Goal: Task Accomplishment & Management: Use online tool/utility

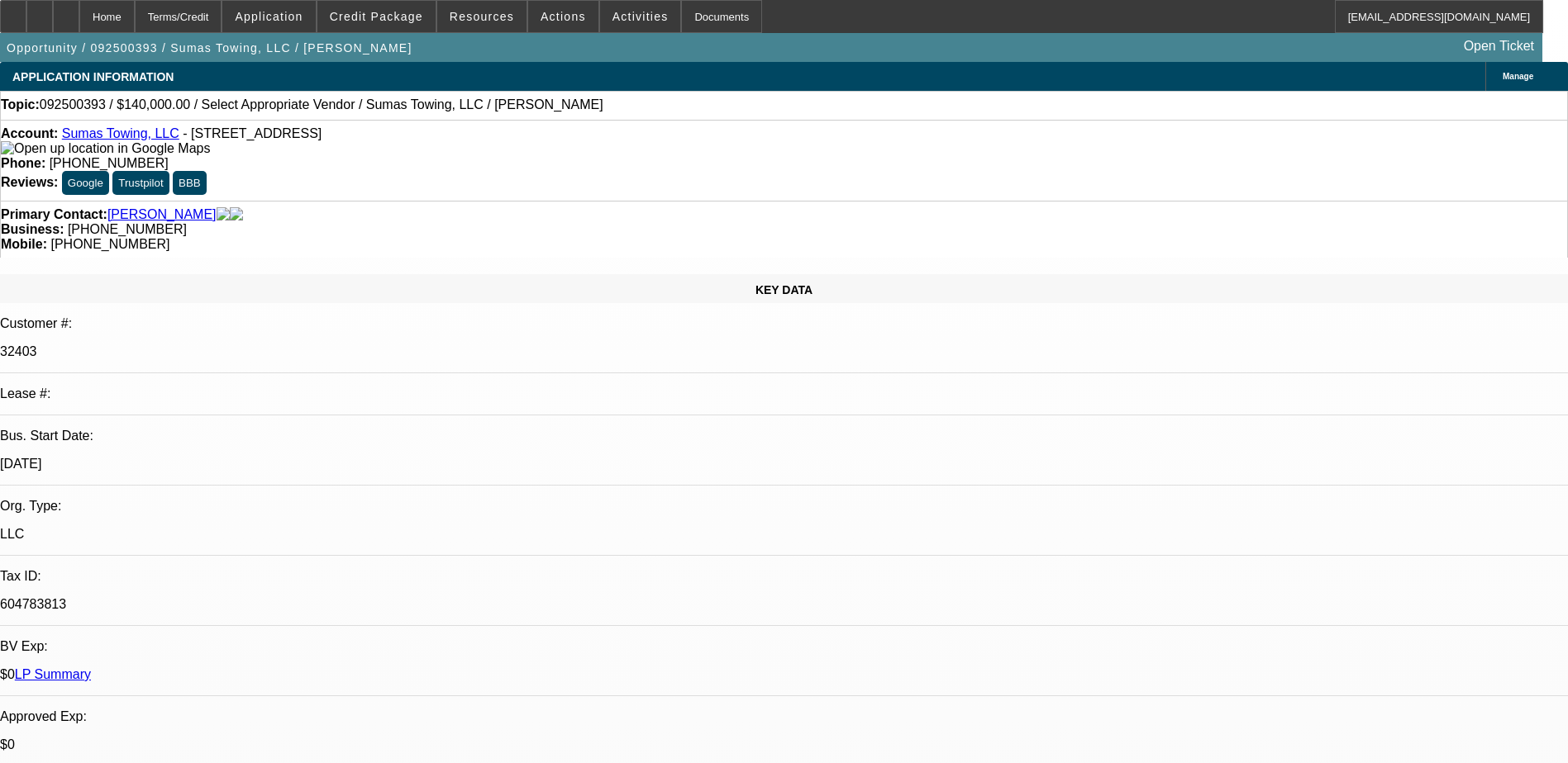
select select "0"
select select "2"
select select "0.1"
select select "4"
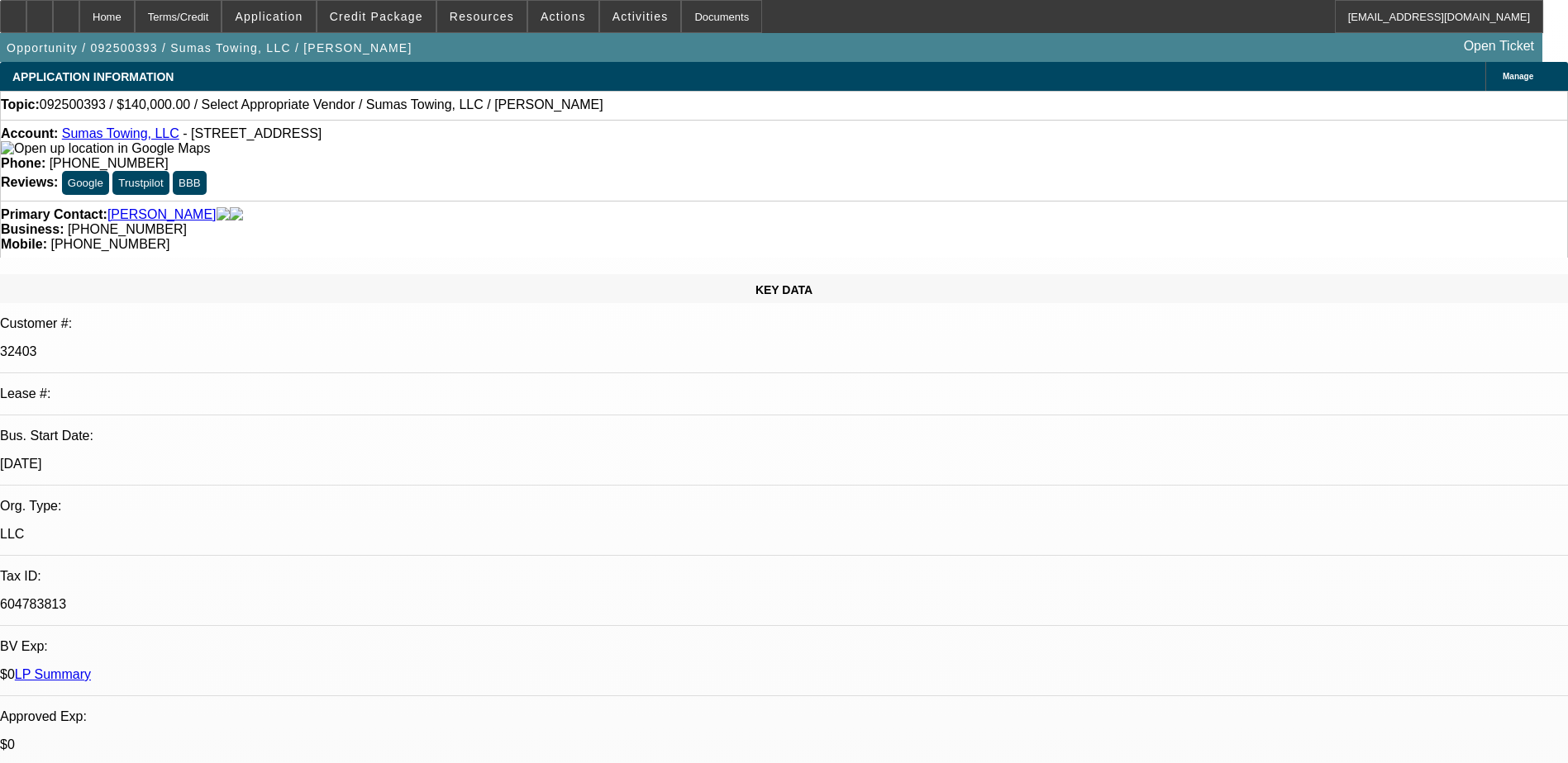
drag, startPoint x: 1206, startPoint y: 181, endPoint x: 1228, endPoint y: 184, distance: 22.2
click at [169, 156] on span "(360) 988-4702" at bounding box center [109, 163] width 119 height 14
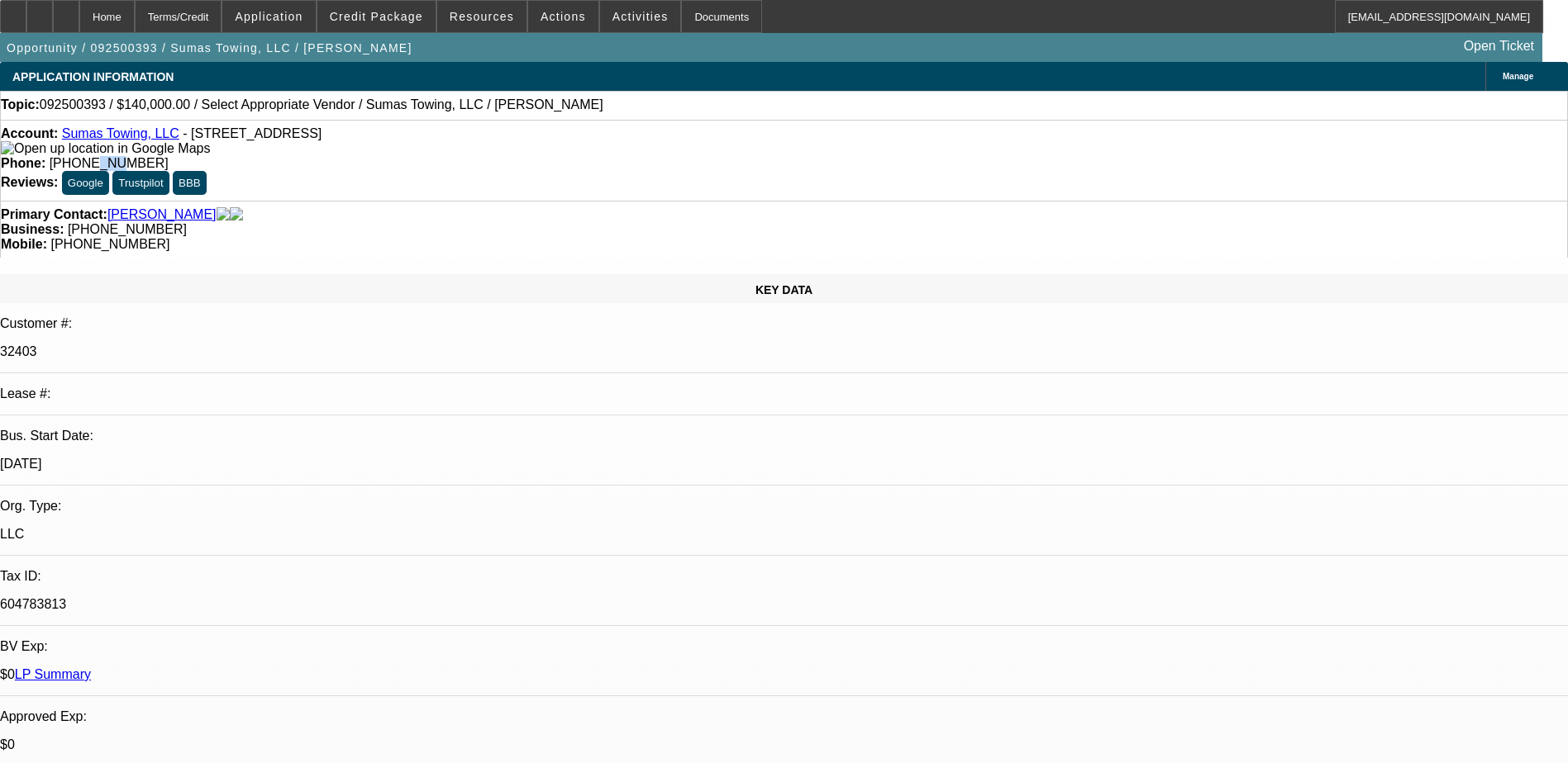
click at [169, 156] on span "(360) 988-4702" at bounding box center [109, 163] width 119 height 14
drag, startPoint x: 618, startPoint y: 137, endPoint x: 641, endPoint y: 140, distance: 23.2
click at [169, 156] on span "(360) 988-4702" at bounding box center [109, 163] width 119 height 14
drag, startPoint x: 572, startPoint y: 139, endPoint x: 674, endPoint y: 156, distance: 103.4
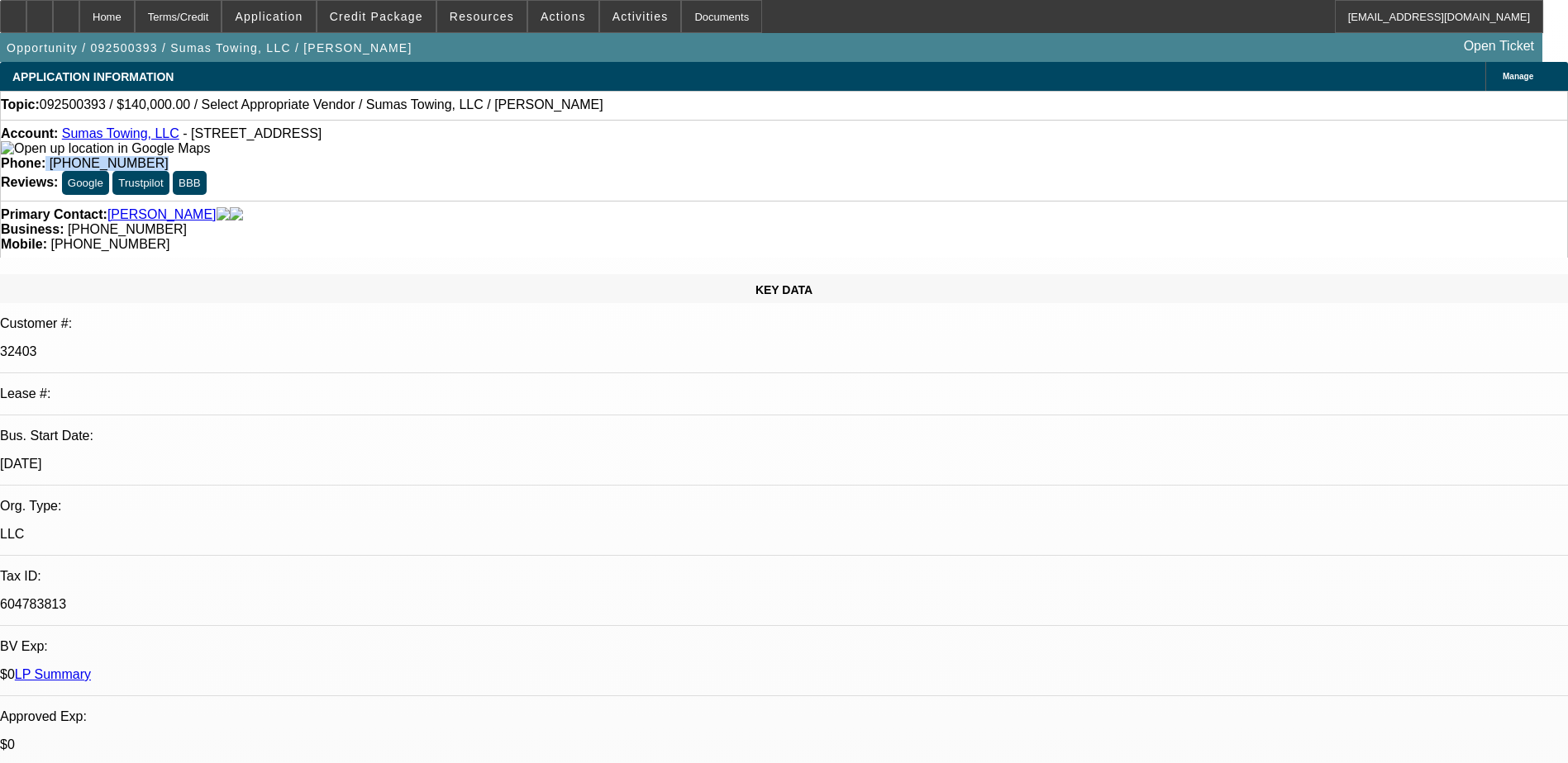
click at [674, 156] on div "Account: Sumas Towing, LLC - 120 W 3rd St, Sumas, WA 98295 Phone: (360) 988-470…" at bounding box center [784, 160] width 1568 height 81
copy div "(360) 988-4702"
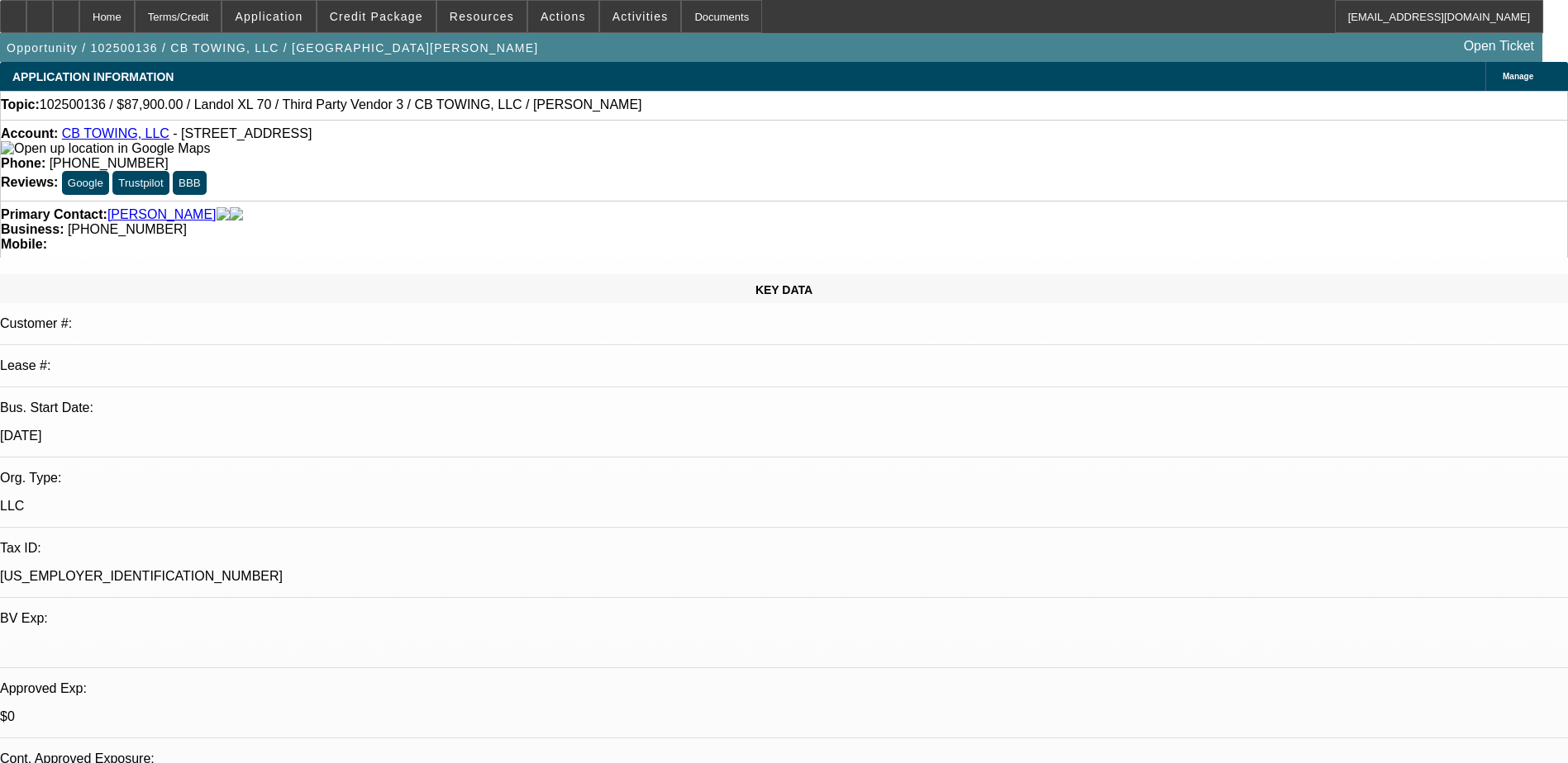
select select "0"
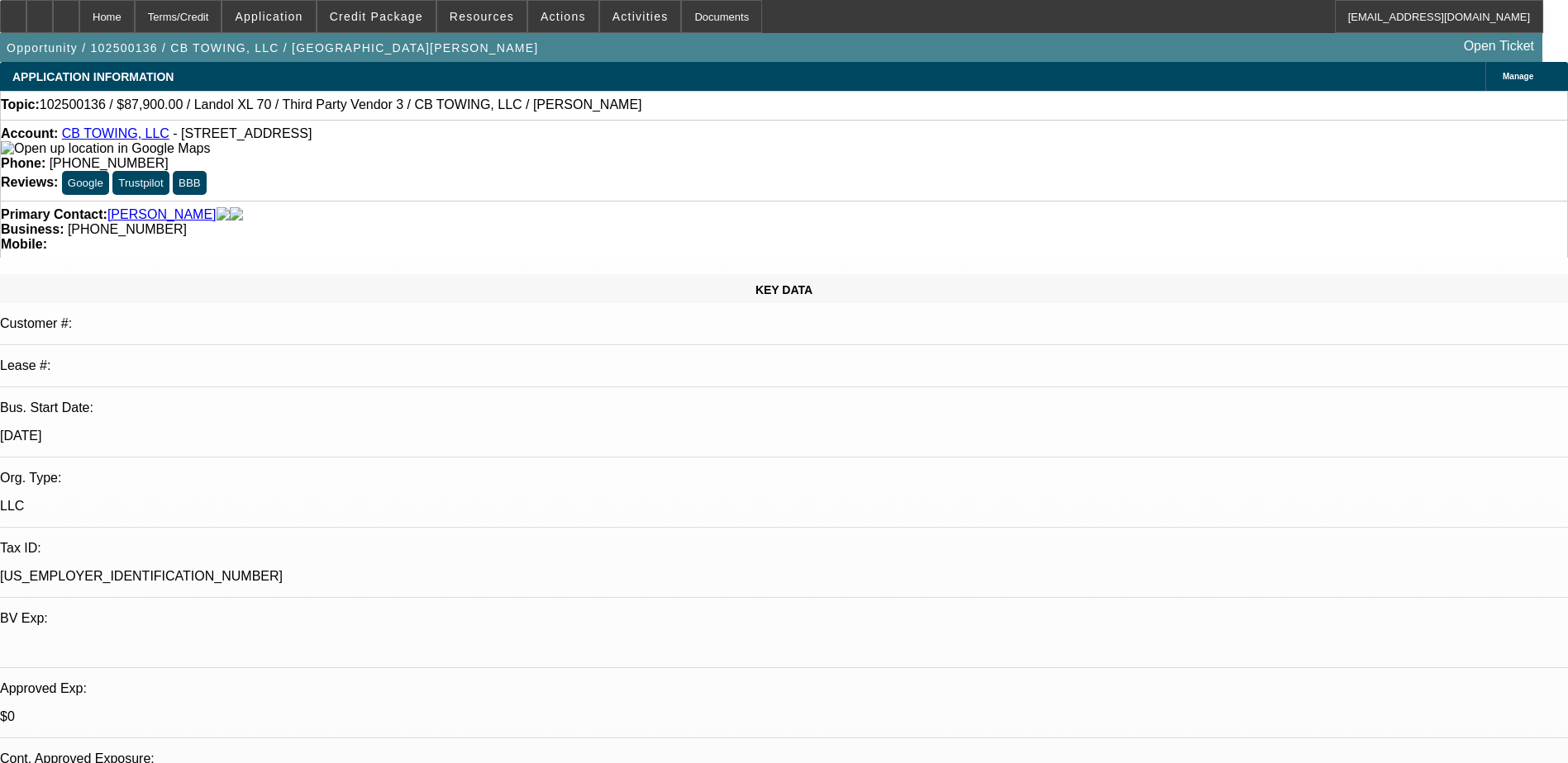
select select "0"
select select "1"
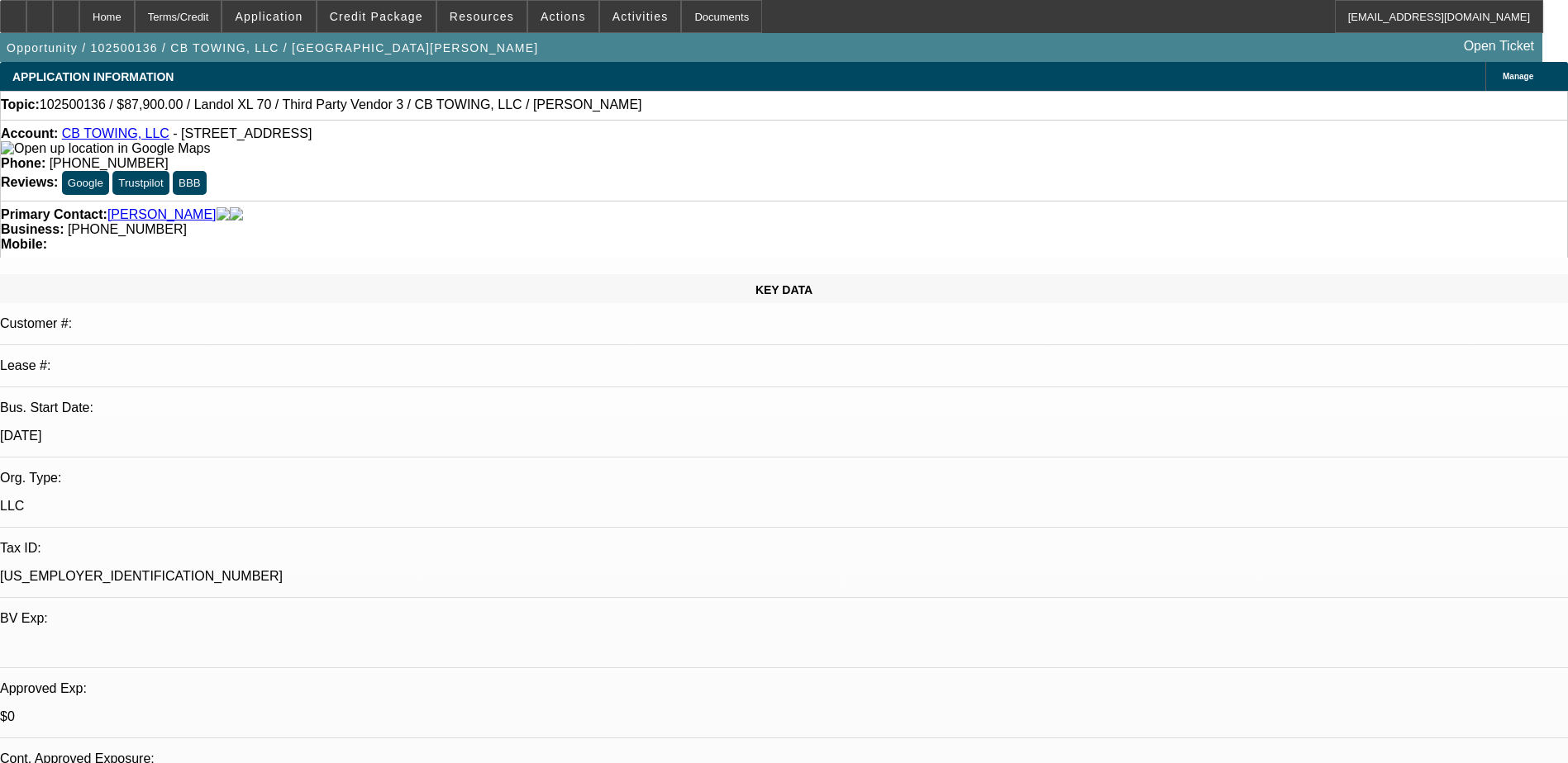
select select "1"
select select "6"
select select "1"
select select "6"
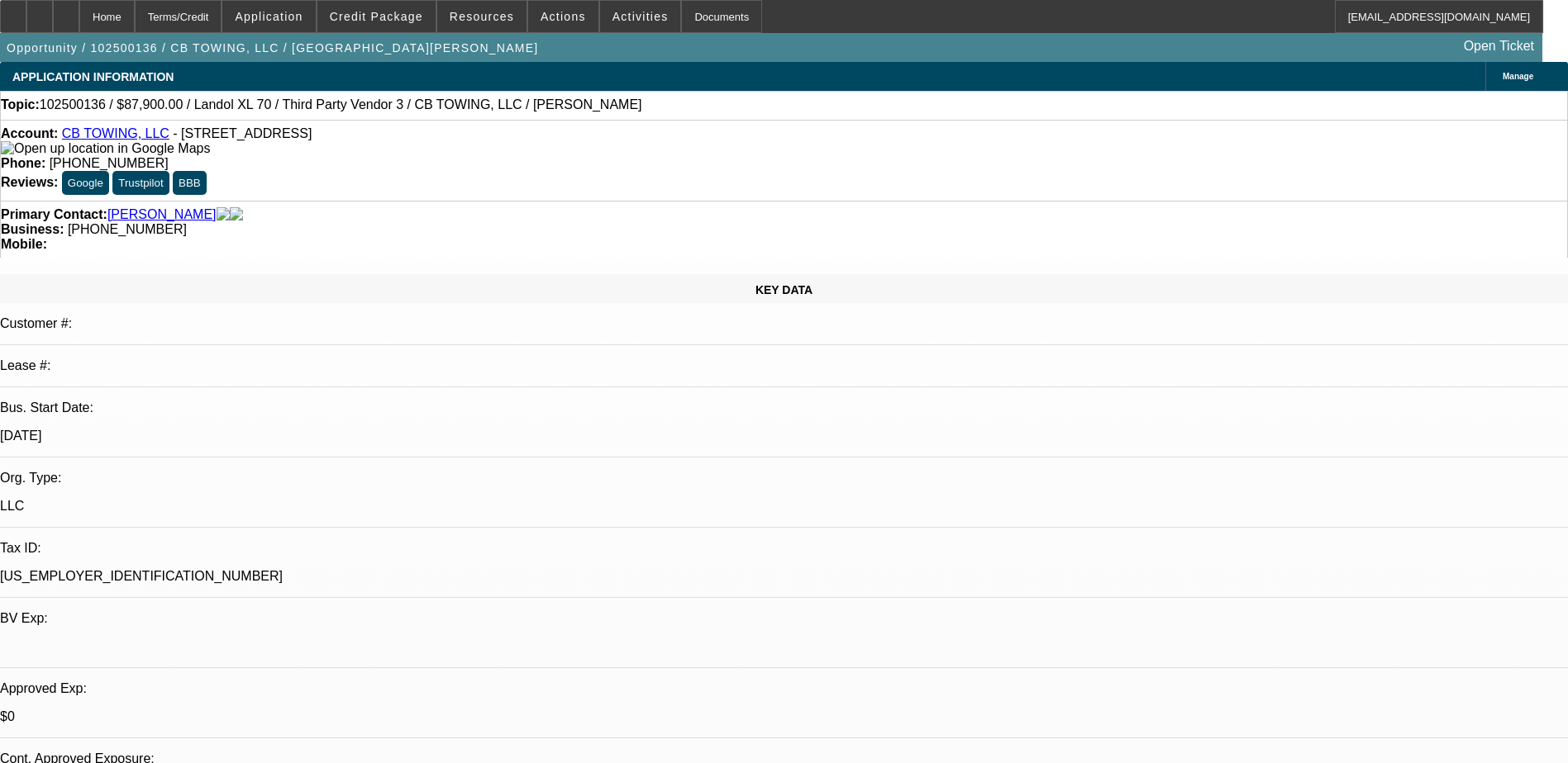
select select "1"
select select "6"
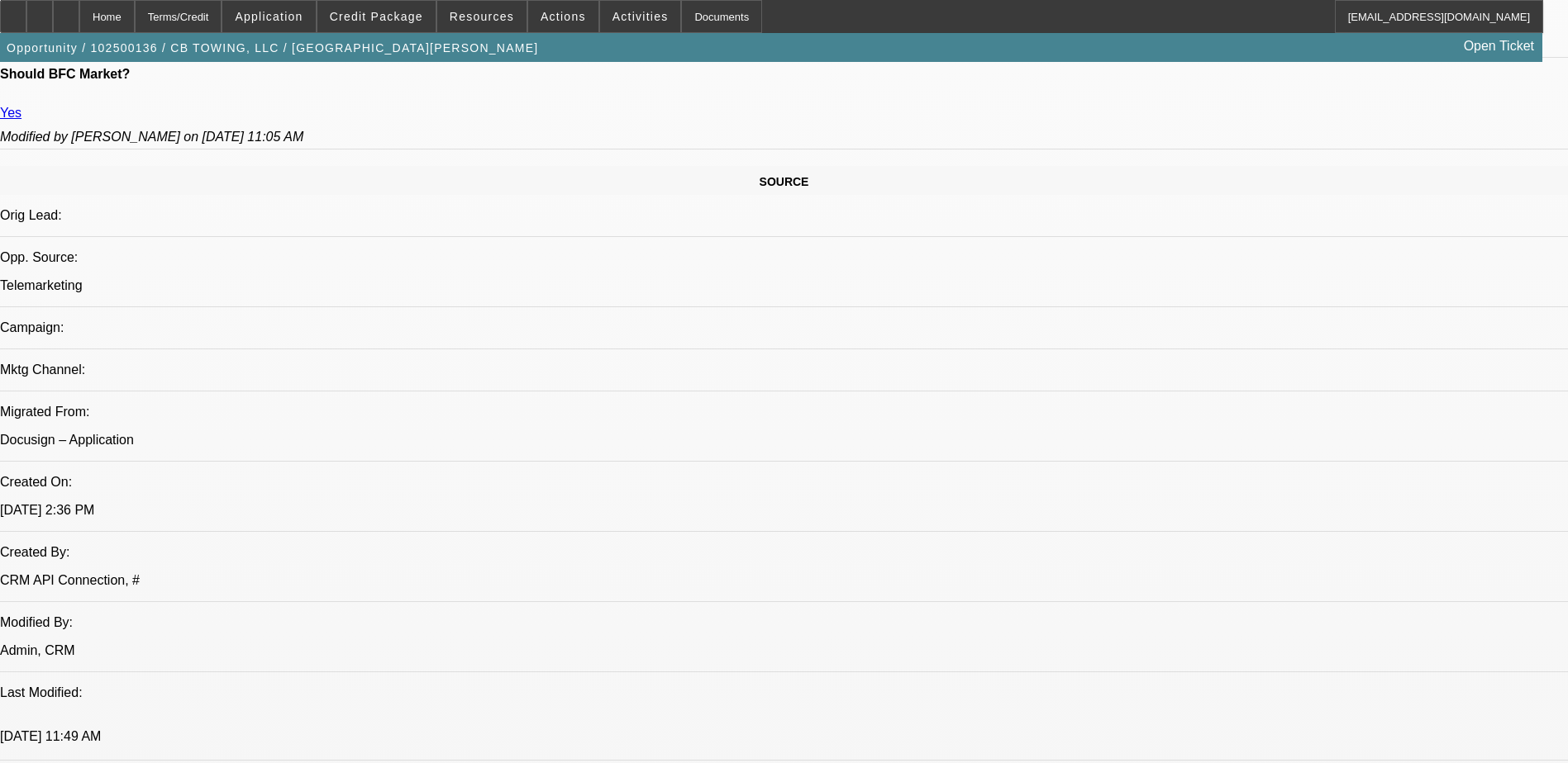
scroll to position [743, 0]
